Goal: Navigation & Orientation: Find specific page/section

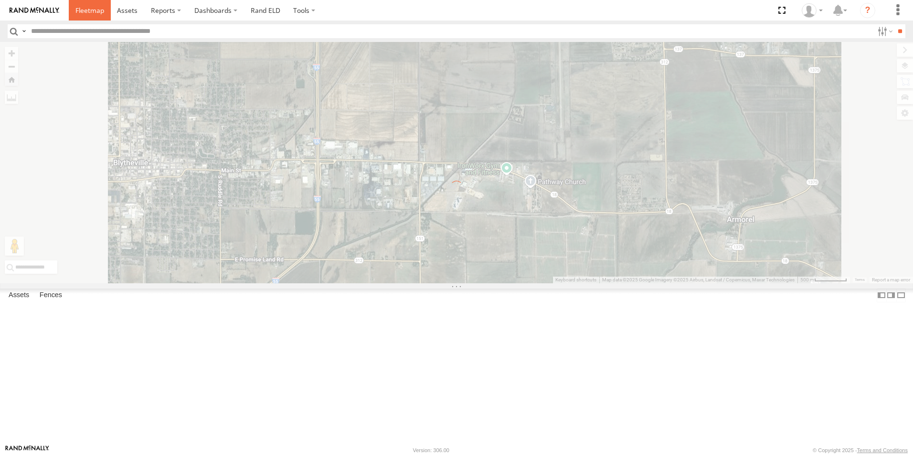
click at [88, 14] on span at bounding box center [89, 10] width 29 height 9
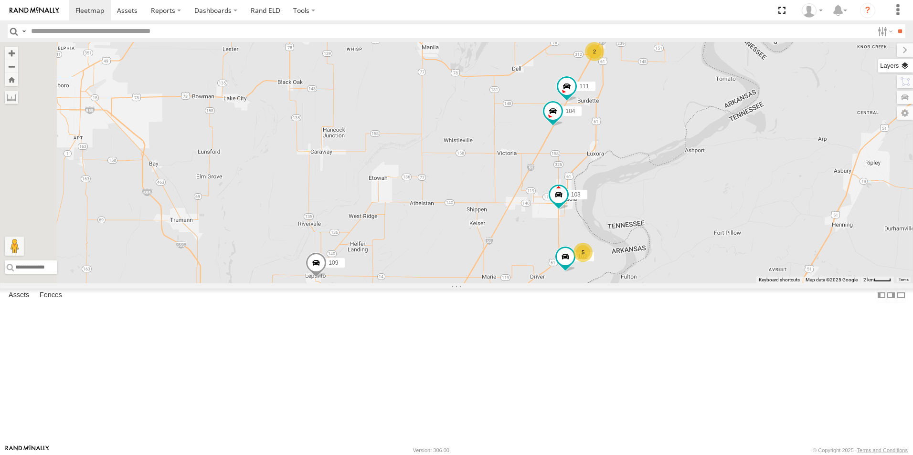
click at [906, 65] on label at bounding box center [895, 65] width 35 height 13
click at [0, 0] on span "Basemaps" at bounding box center [0, 0] width 0 height 0
click at [0, 0] on span "Satellite + Roadmap" at bounding box center [0, 0] width 0 height 0
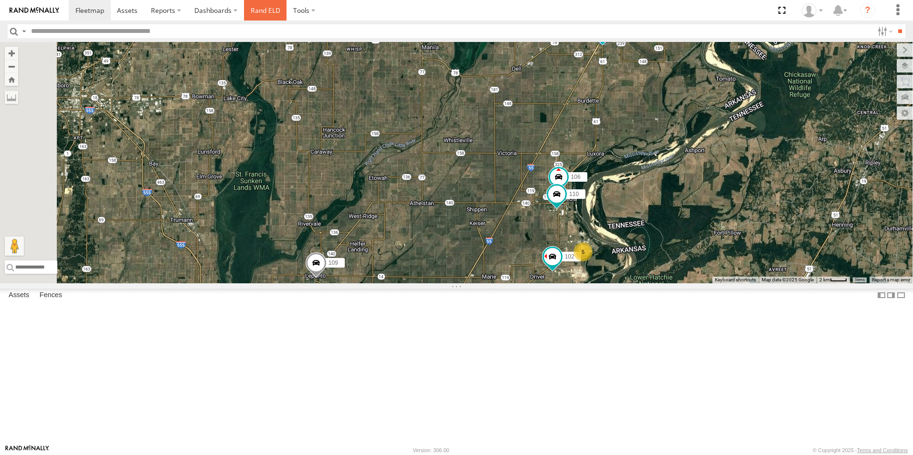
click at [262, 8] on link "Rand ELD" at bounding box center [265, 10] width 43 height 21
